Goal: Task Accomplishment & Management: Use online tool/utility

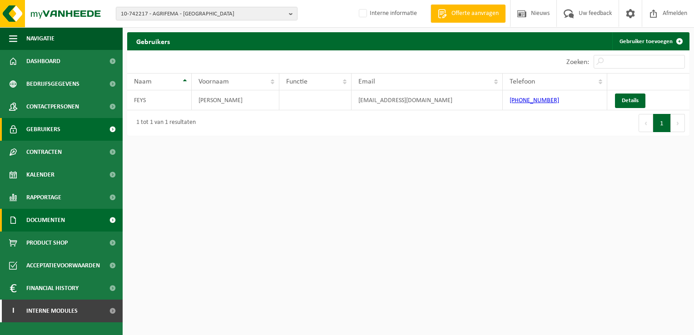
click at [89, 227] on link "Documenten" at bounding box center [61, 220] width 123 height 23
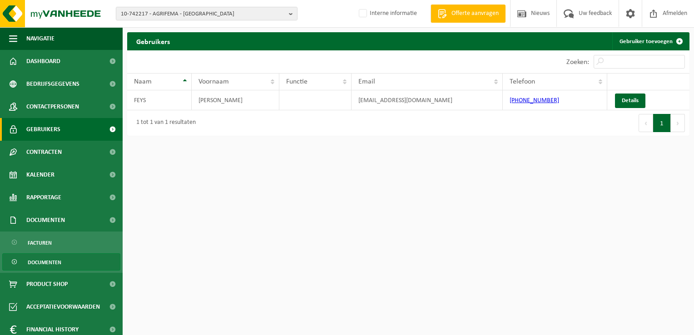
click at [60, 259] on span "Documenten" at bounding box center [45, 262] width 34 height 17
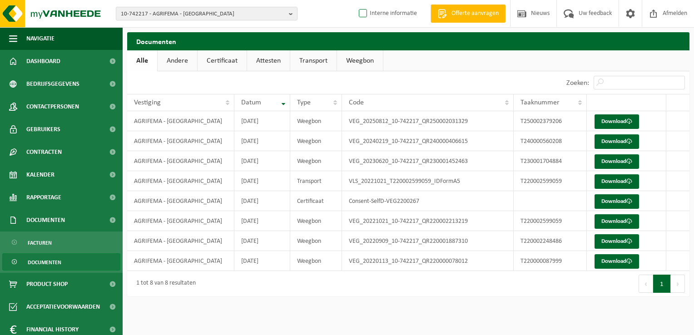
drag, startPoint x: 389, startPoint y: 3, endPoint x: 414, endPoint y: 9, distance: 26.2
click at [389, 3] on span "Interne informatie" at bounding box center [386, 13] width 79 height 27
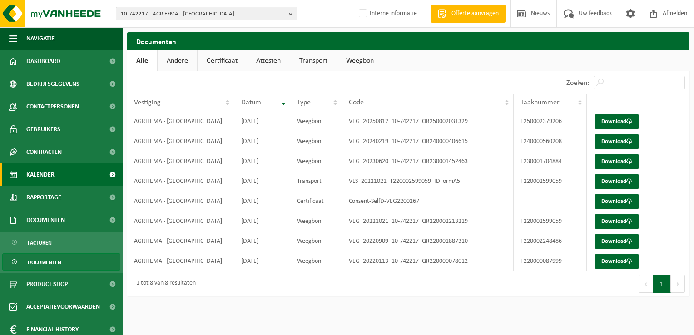
click at [70, 177] on link "Kalender" at bounding box center [61, 175] width 123 height 23
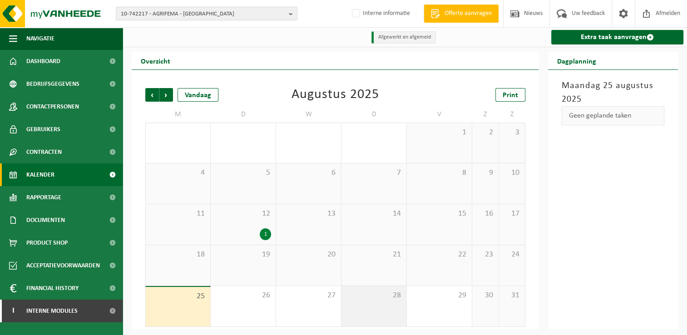
click at [380, 304] on div "28" at bounding box center [374, 306] width 65 height 40
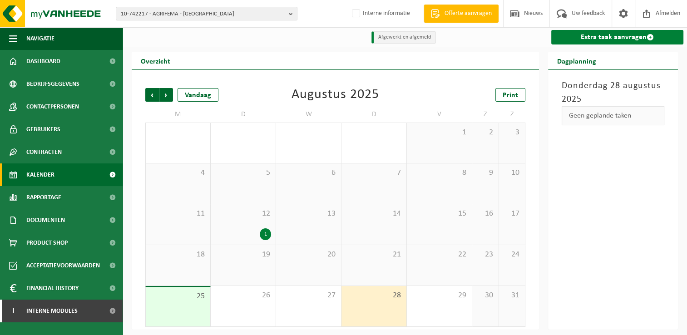
click at [589, 42] on link "Extra taak aanvragen" at bounding box center [617, 37] width 132 height 15
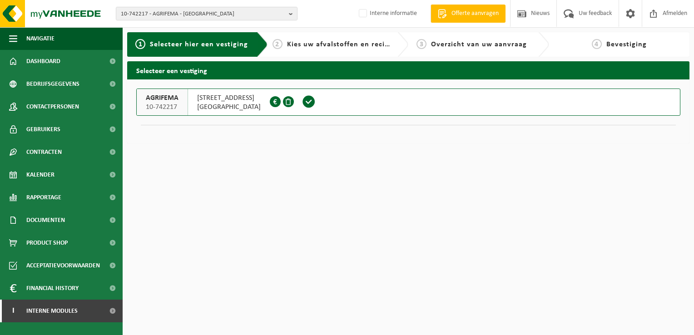
click at [363, 152] on div "Navigatie Offerte aanvragen Nieuws Uw feedback Afmelden Dashboard Bedrijfsgegev…" at bounding box center [347, 76] width 694 height 153
click at [500, 17] on span "Offerte aanvragen" at bounding box center [475, 13] width 52 height 9
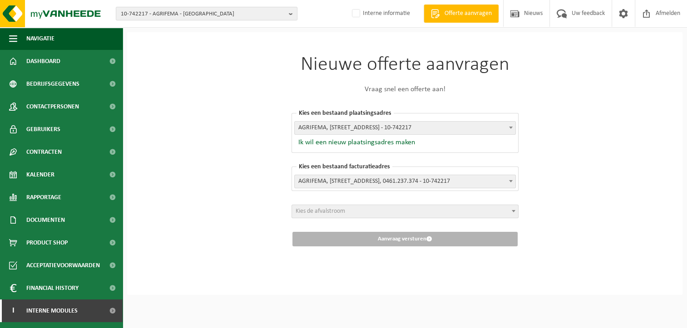
click at [389, 91] on p "Vraag snel een offerte aan!" at bounding box center [405, 89] width 227 height 11
click at [71, 130] on link "Gebruikers" at bounding box center [61, 129] width 123 height 23
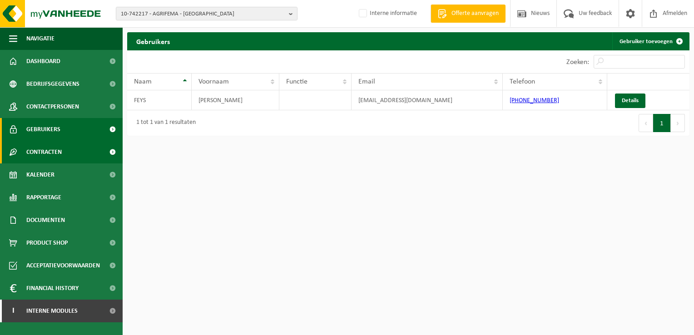
click at [100, 159] on link "Contracten" at bounding box center [61, 152] width 123 height 23
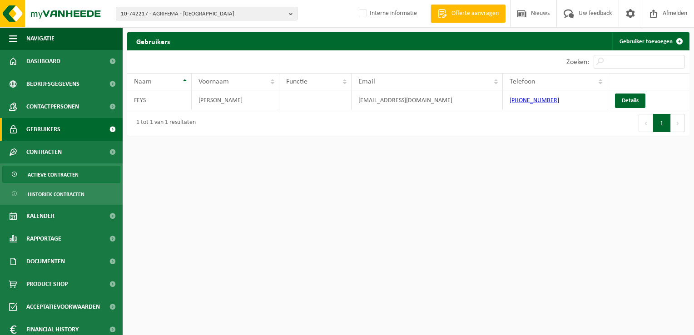
click at [89, 179] on link "Actieve contracten" at bounding box center [61, 174] width 118 height 17
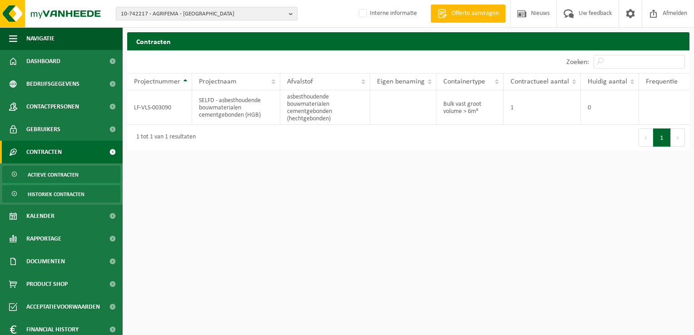
click at [82, 195] on span "Historiek contracten" at bounding box center [56, 194] width 57 height 17
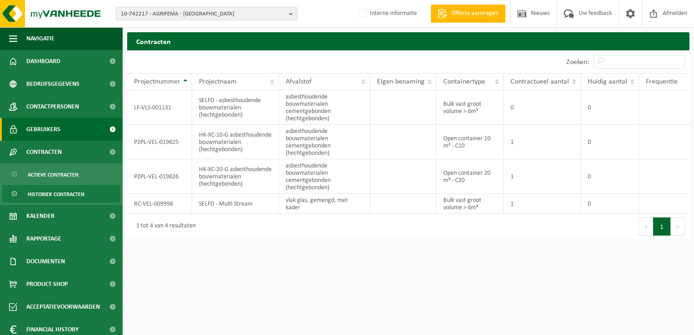
click at [48, 134] on span "Gebruikers" at bounding box center [43, 129] width 34 height 23
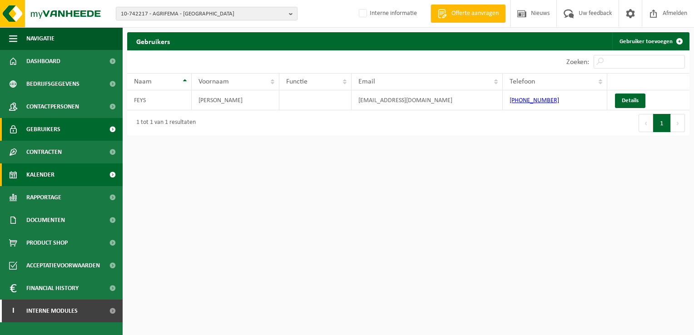
click at [71, 173] on link "Kalender" at bounding box center [61, 175] width 123 height 23
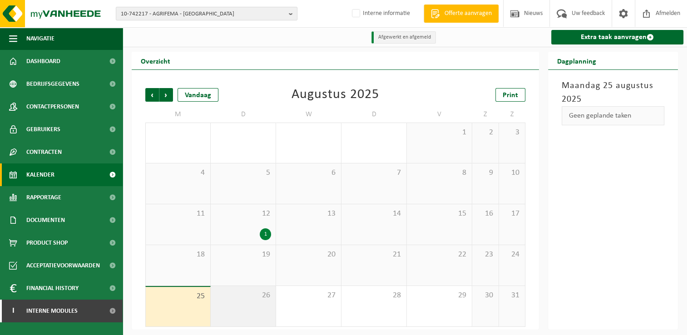
click at [256, 309] on div "26" at bounding box center [243, 306] width 65 height 40
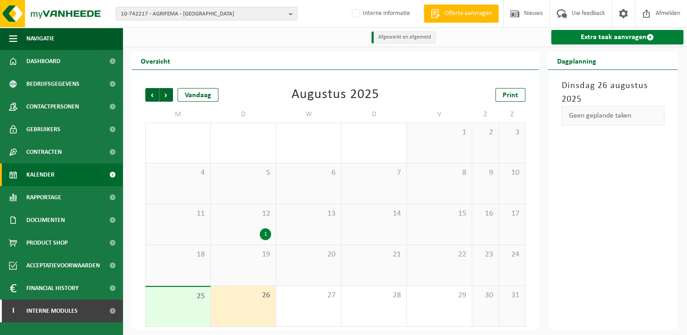
click at [621, 43] on link "Extra taak aanvragen" at bounding box center [617, 37] width 132 height 15
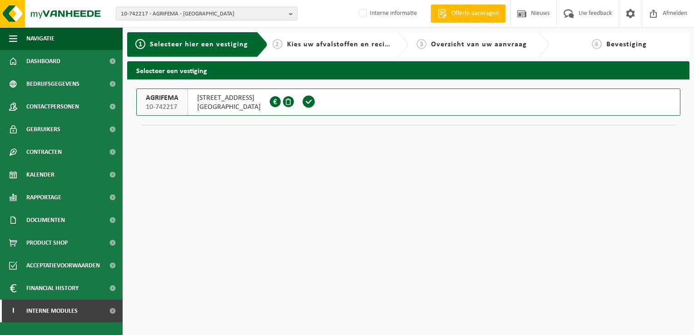
click at [195, 108] on div "TEMPELHOFSTRAAT 7 8430 MIDDELKERKE 0461.237.374" at bounding box center [229, 102] width 82 height 26
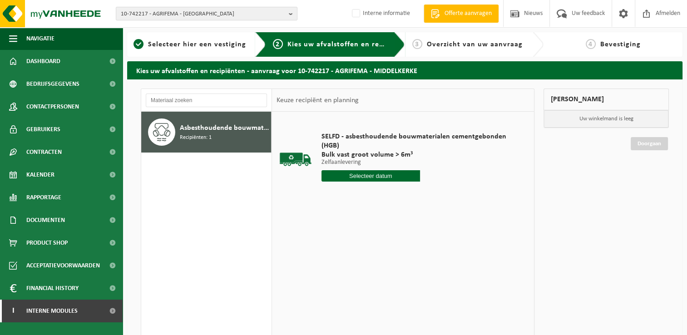
click at [328, 20] on div "10-742217 - AGRIFEMA - [GEOGRAPHIC_DATA] 10-742217 - AGRIFEMA - [GEOGRAPHIC_DAT…" at bounding box center [343, 14] width 687 height 28
click at [212, 137] on div "Asbesthoudende bouwmaterialen cementgebonden (hechtgebonden) Recipiënten: 1" at bounding box center [224, 132] width 89 height 27
click at [369, 177] on input "text" at bounding box center [371, 175] width 99 height 11
click at [341, 288] on div "26" at bounding box center [346, 285] width 16 height 15
type input "Van 2025-08-26"
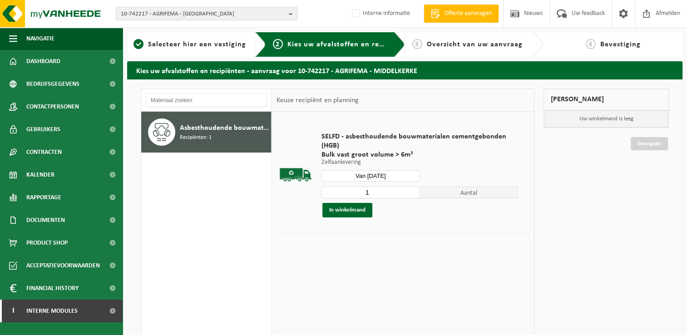
click at [368, 193] on input "1" at bounding box center [371, 193] width 99 height 12
click at [365, 210] on button "In winkelmand" at bounding box center [348, 210] width 50 height 15
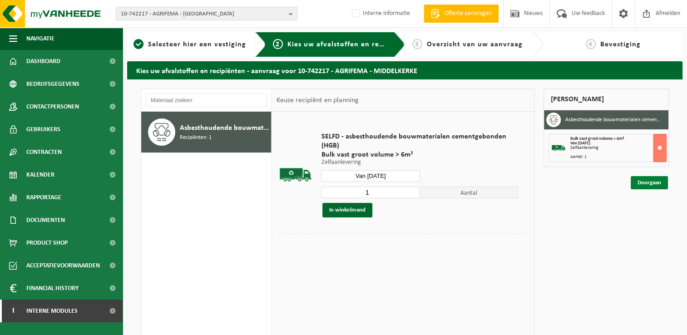
click at [647, 180] on link "Doorgaan" at bounding box center [649, 182] width 37 height 13
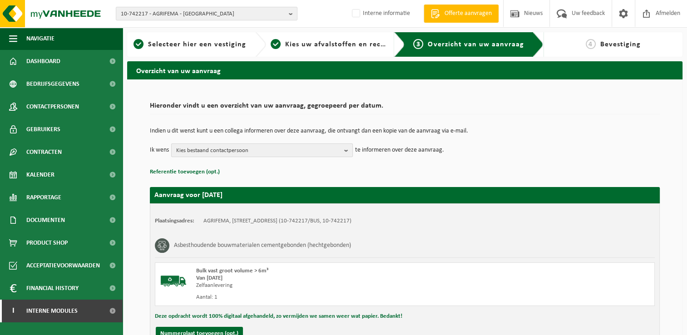
click at [224, 152] on span "Kies bestaand contactpersoon" at bounding box center [258, 151] width 164 height 14
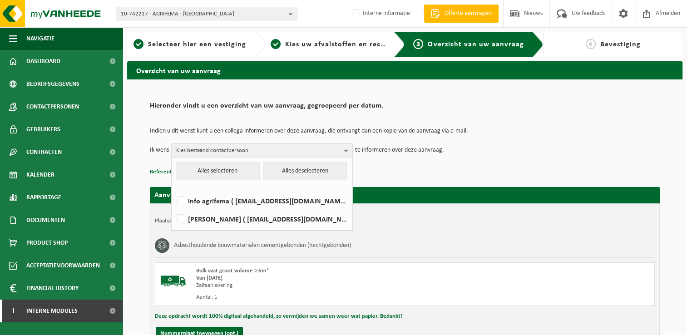
click at [251, 130] on p "Indien u dit wenst kunt u een collega informeren over deze aanvraag, die ontvan…" at bounding box center [405, 131] width 510 height 6
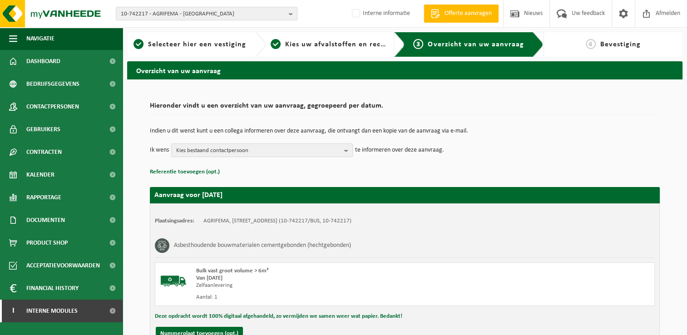
click at [250, 146] on span "Kies bestaand contactpersoon" at bounding box center [258, 151] width 164 height 14
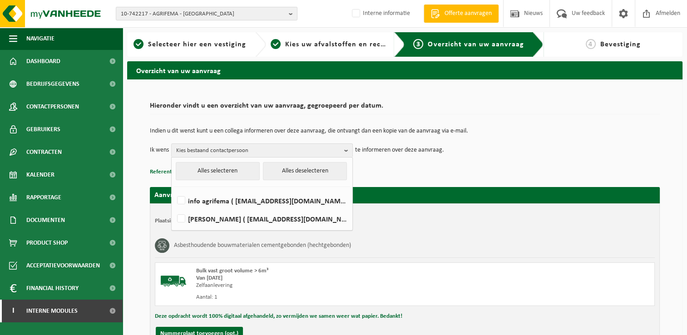
click at [407, 161] on div "Indien u dit wenst kunt u een collega informeren over deze aanvraag, die ontvan…" at bounding box center [405, 142] width 510 height 47
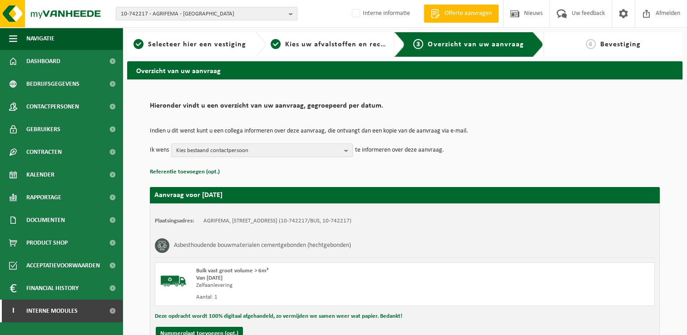
click at [244, 154] on span "Kies bestaand contactpersoon" at bounding box center [258, 151] width 164 height 14
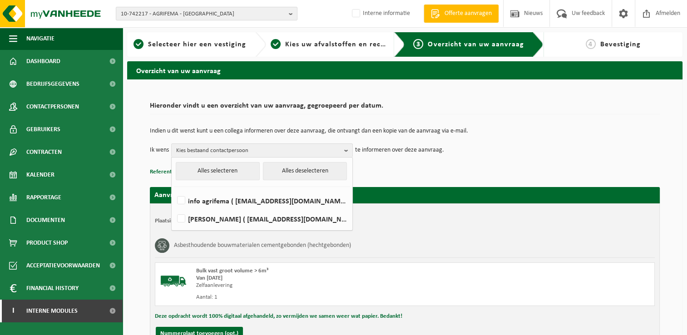
click at [436, 128] on p "Indien u dit wenst kunt u een collega informeren over deze aanvraag, die ontvan…" at bounding box center [405, 131] width 510 height 6
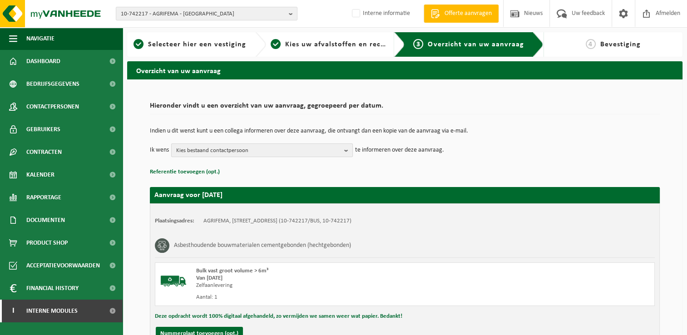
click at [226, 155] on span "Kies bestaand contactpersoon" at bounding box center [258, 151] width 164 height 14
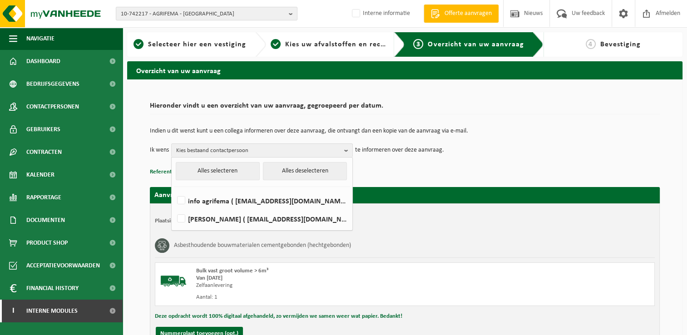
click at [512, 173] on p "Referentie toevoegen (opt.)" at bounding box center [405, 172] width 510 height 12
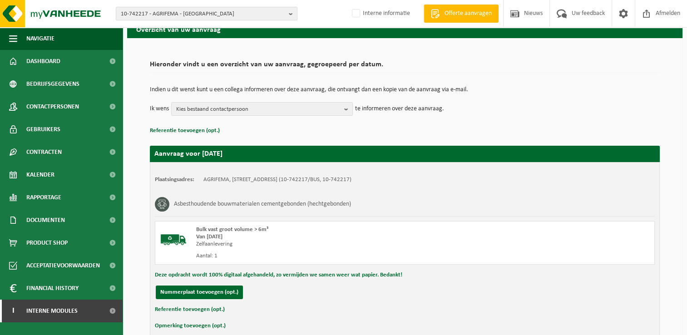
scroll to position [88, 0]
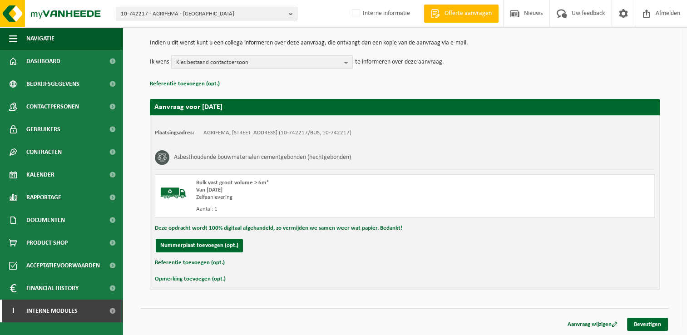
click at [350, 292] on div "Hieronder vindt u een overzicht van uw aanvraag, gegroepeerd per datum. Indien …" at bounding box center [405, 149] width 528 height 299
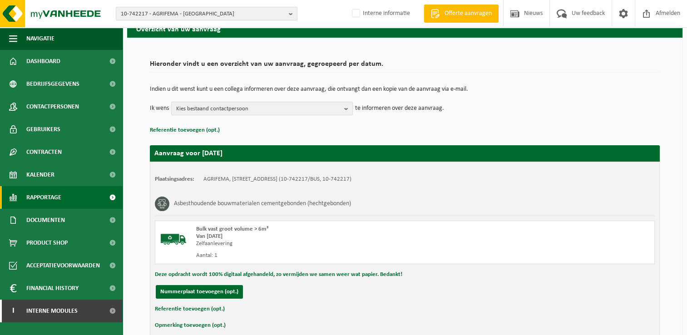
scroll to position [0, 0]
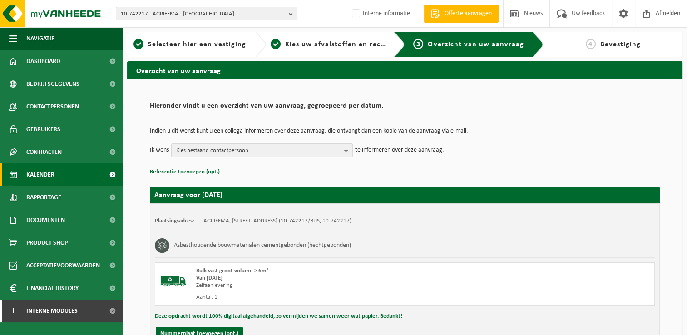
click at [45, 171] on span "Kalender" at bounding box center [40, 175] width 28 height 23
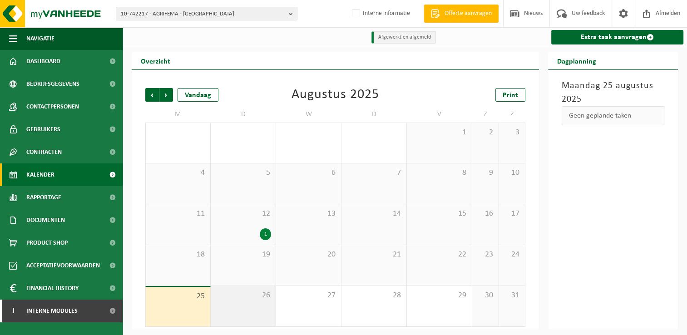
click at [267, 314] on div "26" at bounding box center [243, 306] width 65 height 40
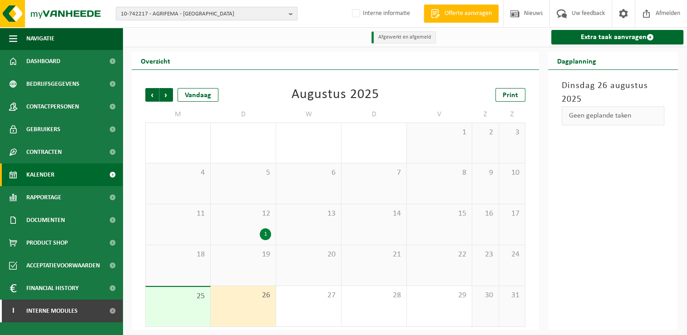
click at [258, 14] on span "10-742217 - AGRIFEMA - MIDDELKERKE" at bounding box center [203, 14] width 164 height 14
paste input "10-806225"
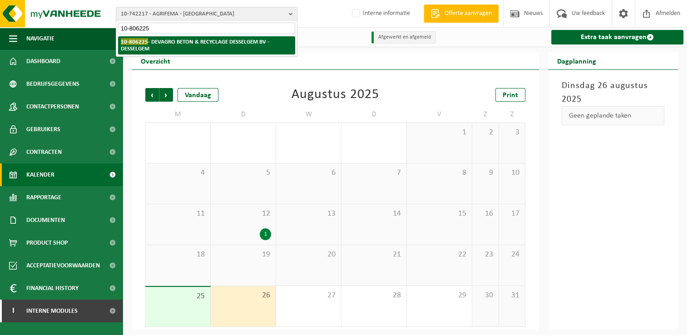
type input "10-806225"
click at [202, 44] on strong "10-806225 - DEVAGRO BETON & RECYCLAGE DESSELGEM BV - DESSELGEM" at bounding box center [195, 45] width 149 height 14
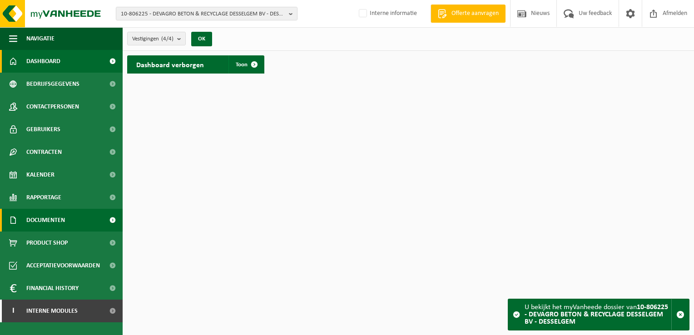
click at [46, 213] on span "Documenten" at bounding box center [45, 220] width 39 height 23
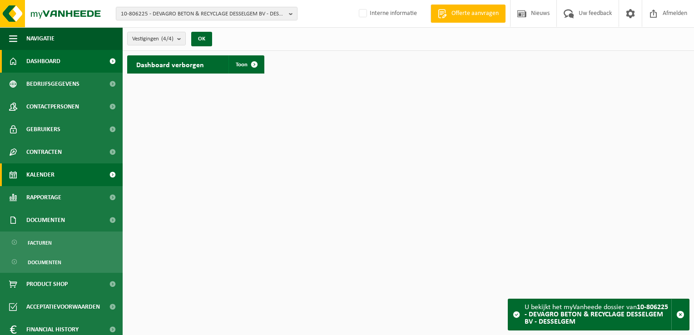
click at [60, 177] on link "Kalender" at bounding box center [61, 175] width 123 height 23
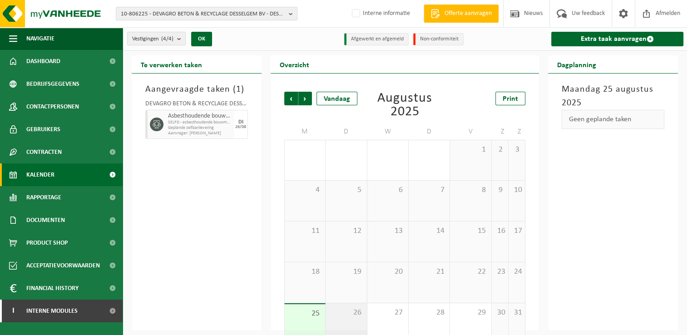
click at [357, 316] on span "26" at bounding box center [346, 313] width 32 height 10
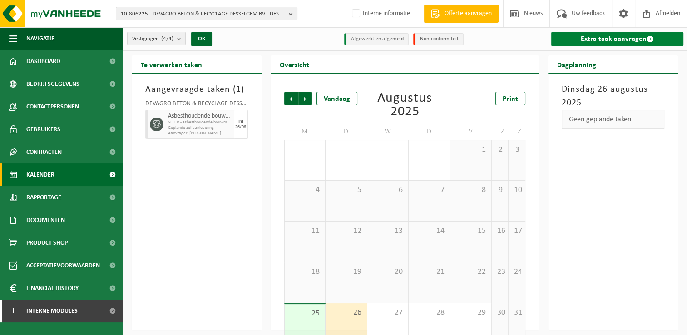
click at [573, 46] on link "Extra taak aanvragen" at bounding box center [617, 39] width 132 height 15
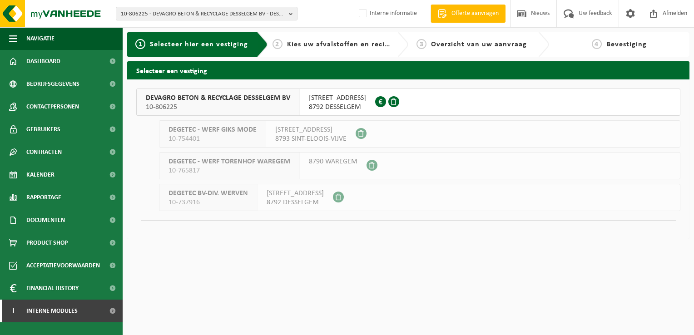
click at [274, 103] on span "10-806225" at bounding box center [218, 107] width 144 height 9
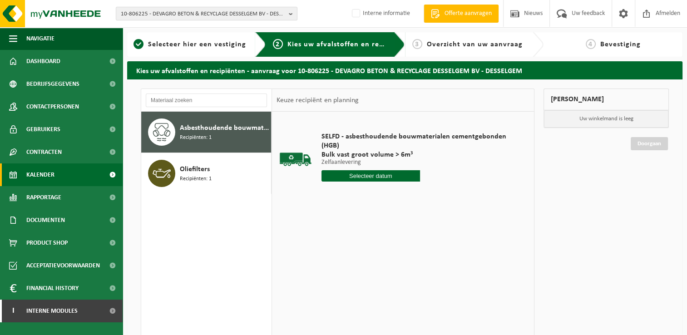
click at [55, 171] on link "Kalender" at bounding box center [61, 175] width 123 height 23
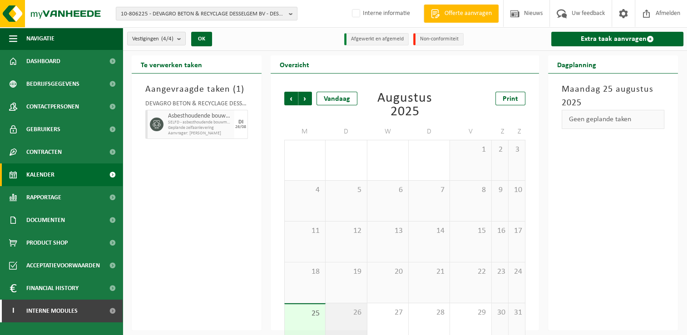
click at [349, 328] on div "26" at bounding box center [346, 323] width 41 height 40
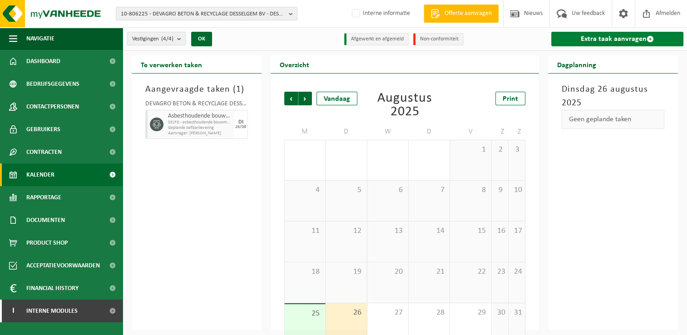
click at [578, 41] on link "Extra taak aanvragen" at bounding box center [617, 39] width 132 height 15
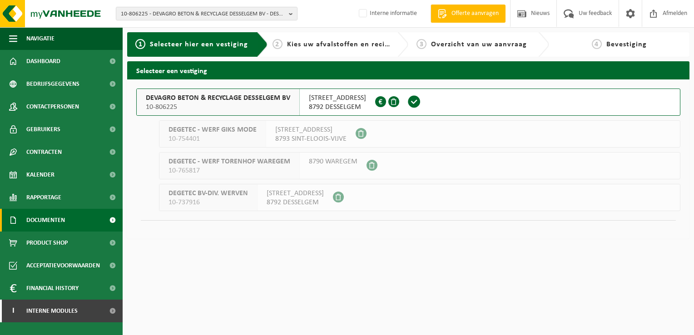
click at [61, 217] on span "Documenten" at bounding box center [45, 220] width 39 height 23
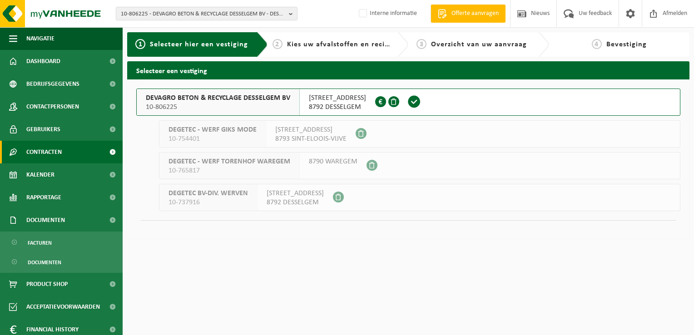
click at [65, 154] on link "Contracten" at bounding box center [61, 152] width 123 height 23
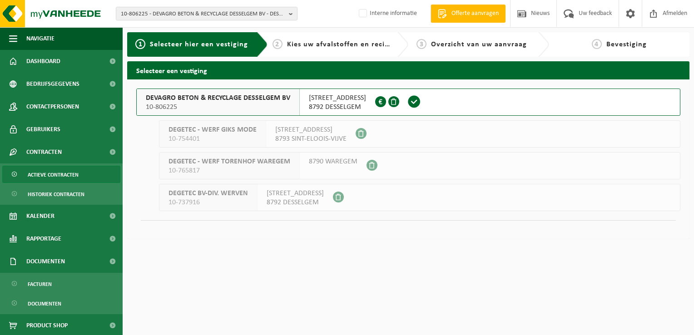
click at [71, 175] on span "Actieve contracten" at bounding box center [53, 174] width 51 height 17
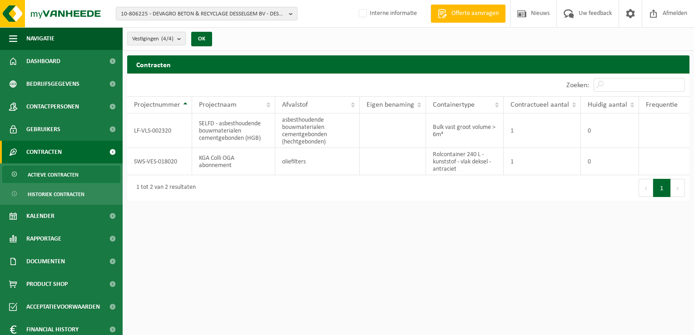
click at [407, 266] on html "10-806225 - DEVAGRO BETON & RECYCLAGE DESSELGEM BV - DESSELGEM 10-759617 - GROU…" at bounding box center [347, 167] width 694 height 335
